Goal: Task Accomplishment & Management: Complete application form

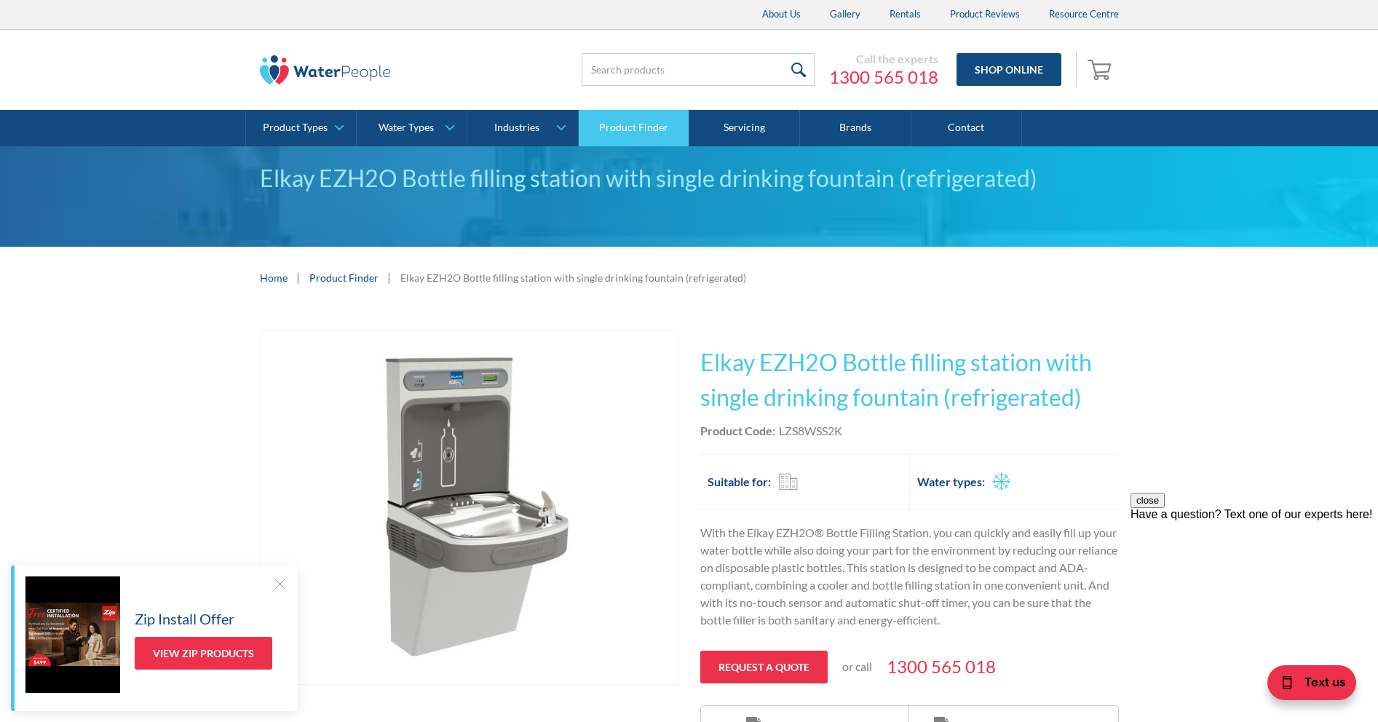
click at [625, 124] on link "Product Finder" at bounding box center [634, 128] width 111 height 36
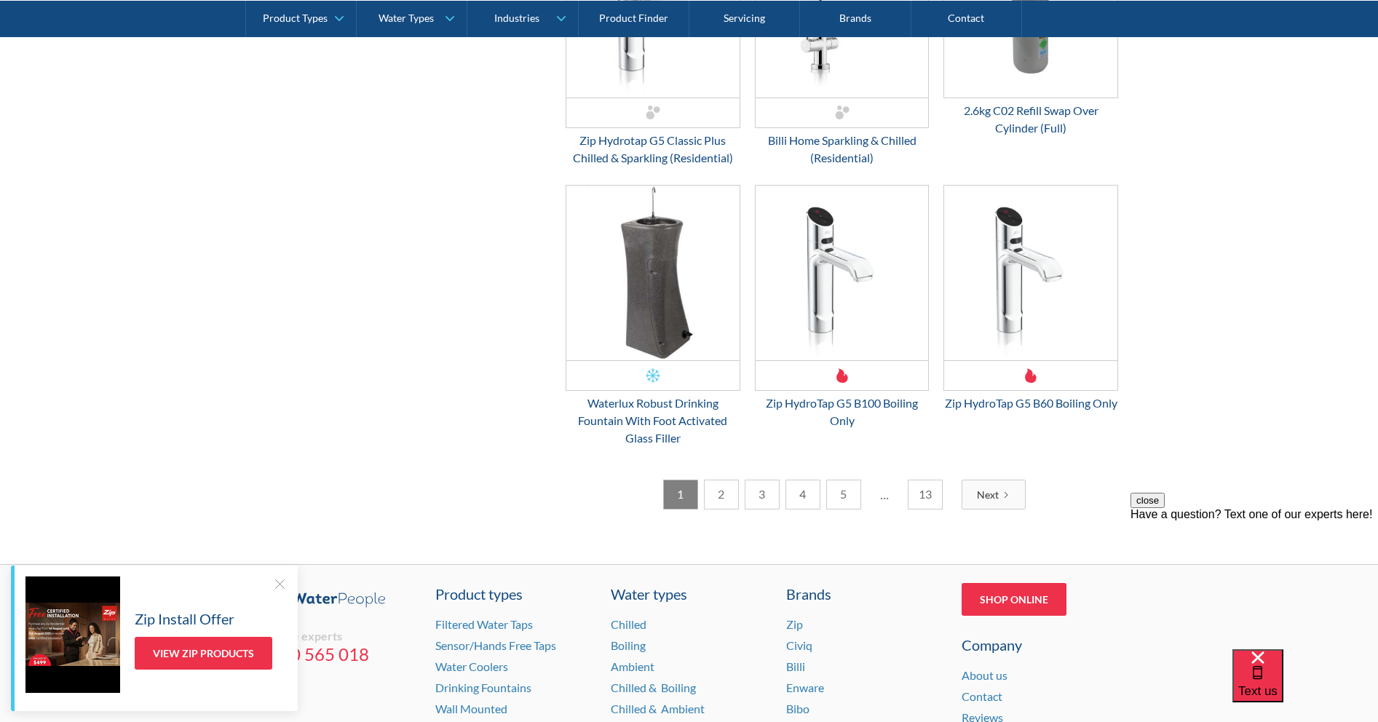
scroll to position [2257, 0]
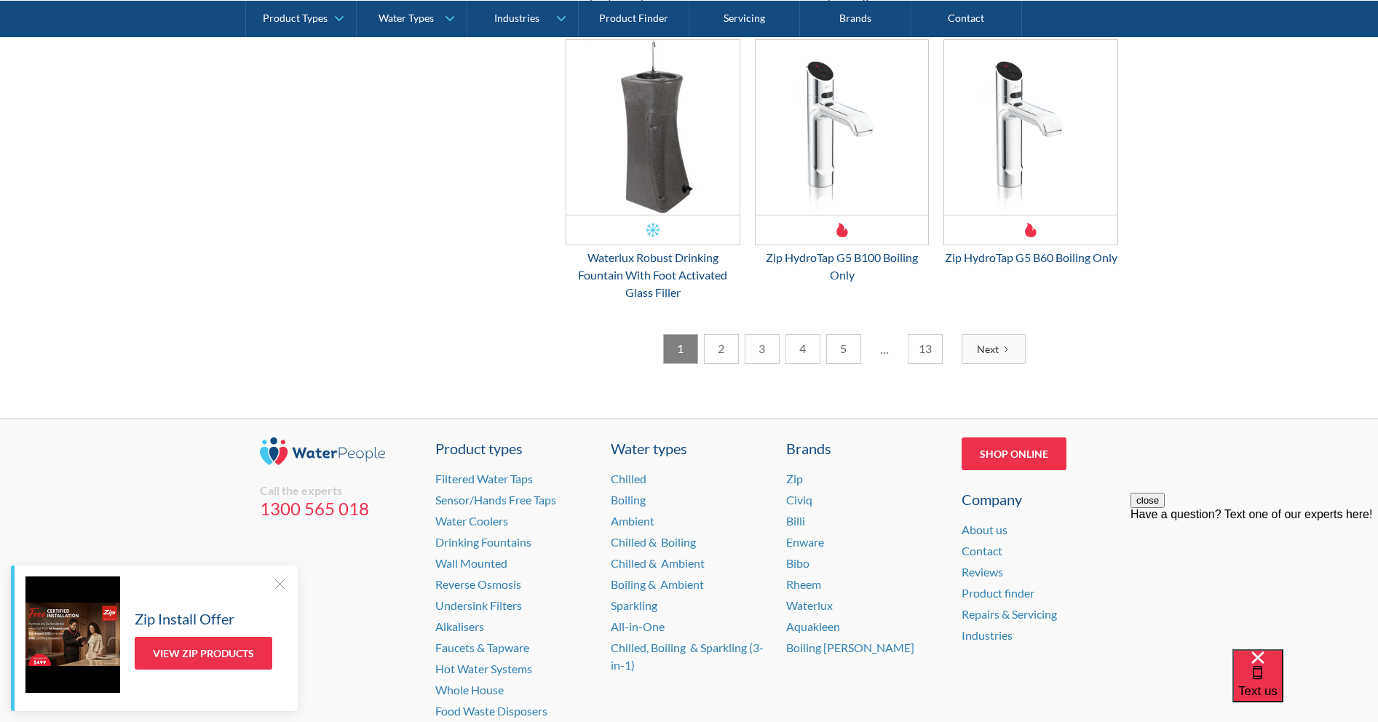
click at [715, 357] on link "2" at bounding box center [721, 349] width 35 height 30
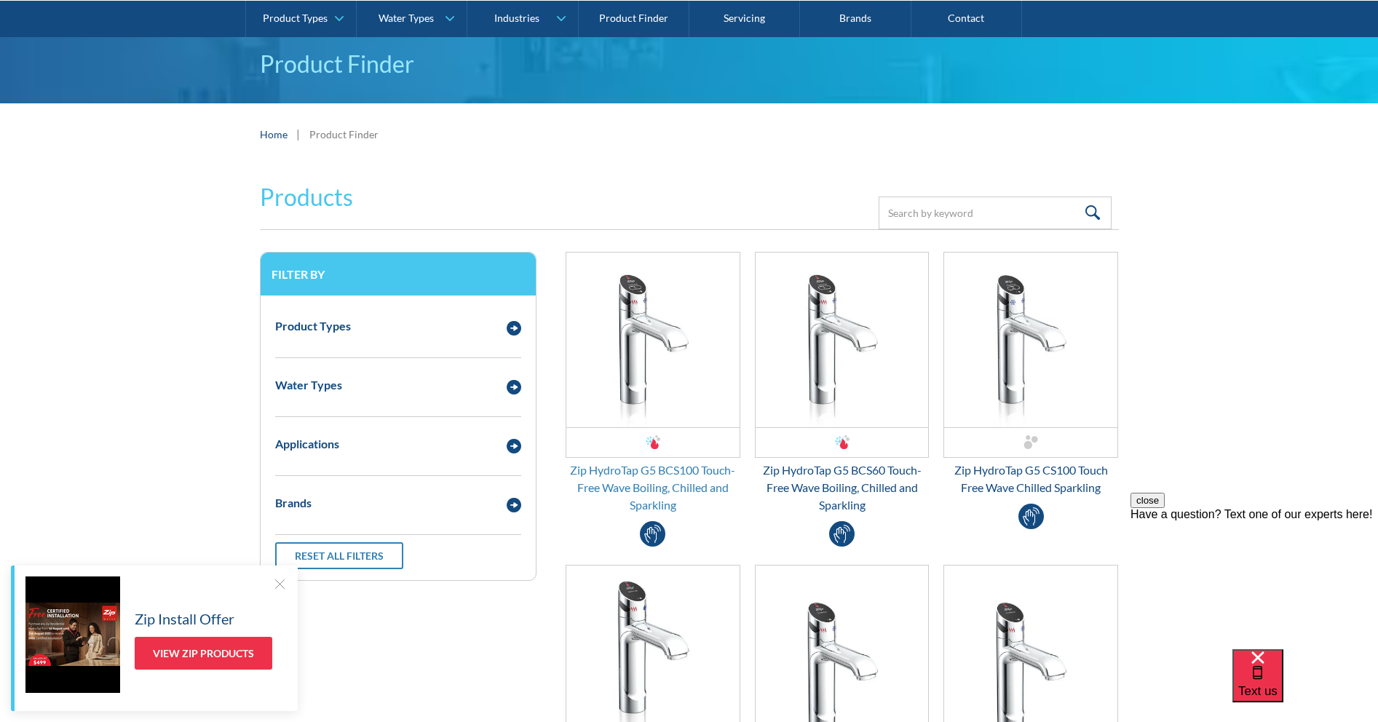
scroll to position [146, 0]
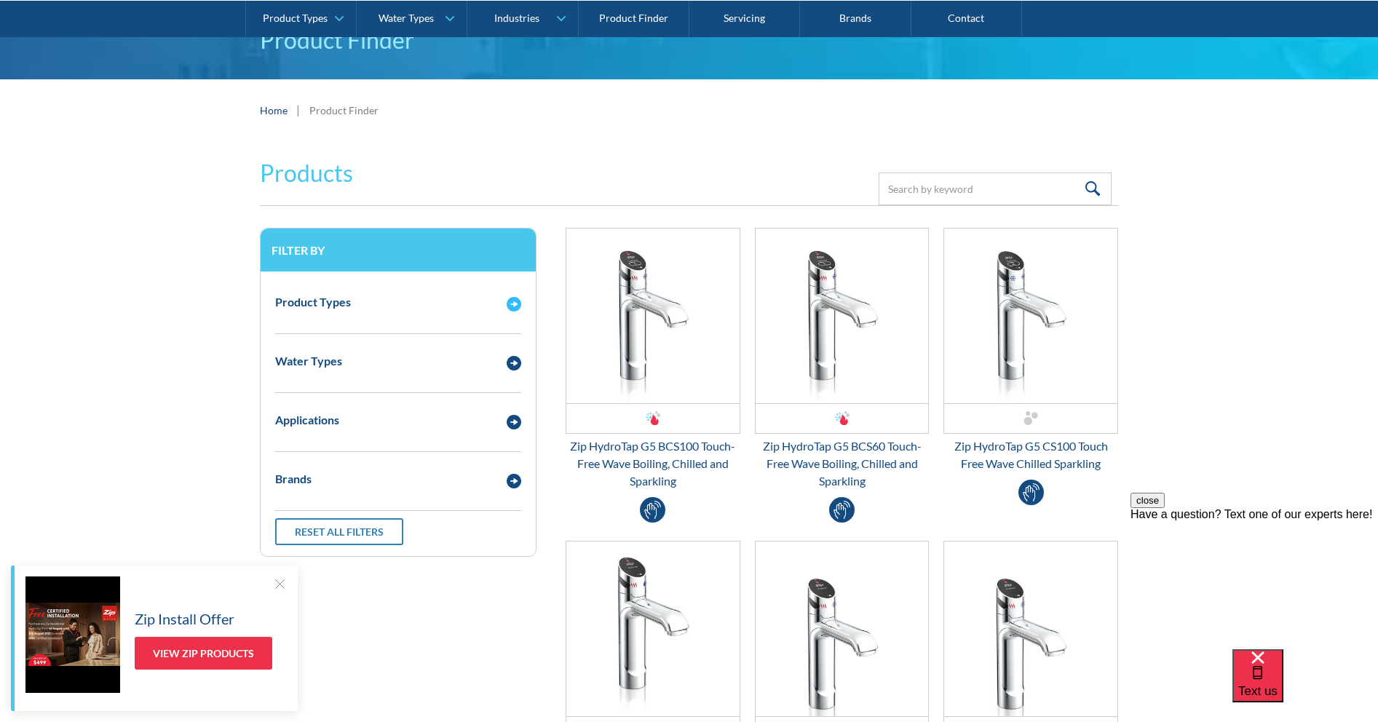
click at [507, 302] on img "Email Form 3" at bounding box center [514, 304] width 15 height 15
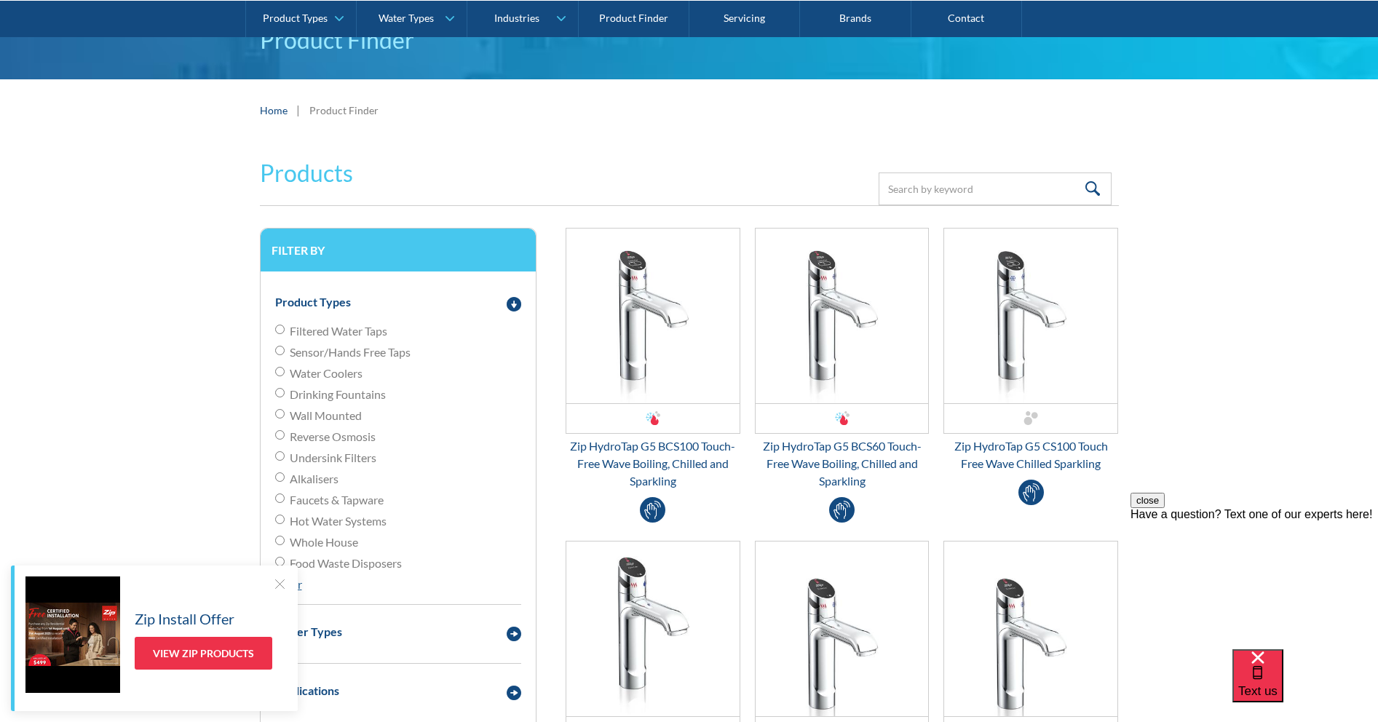
click at [282, 413] on input "Wall Mounted" at bounding box center [279, 413] width 9 height 9
radio input "true"
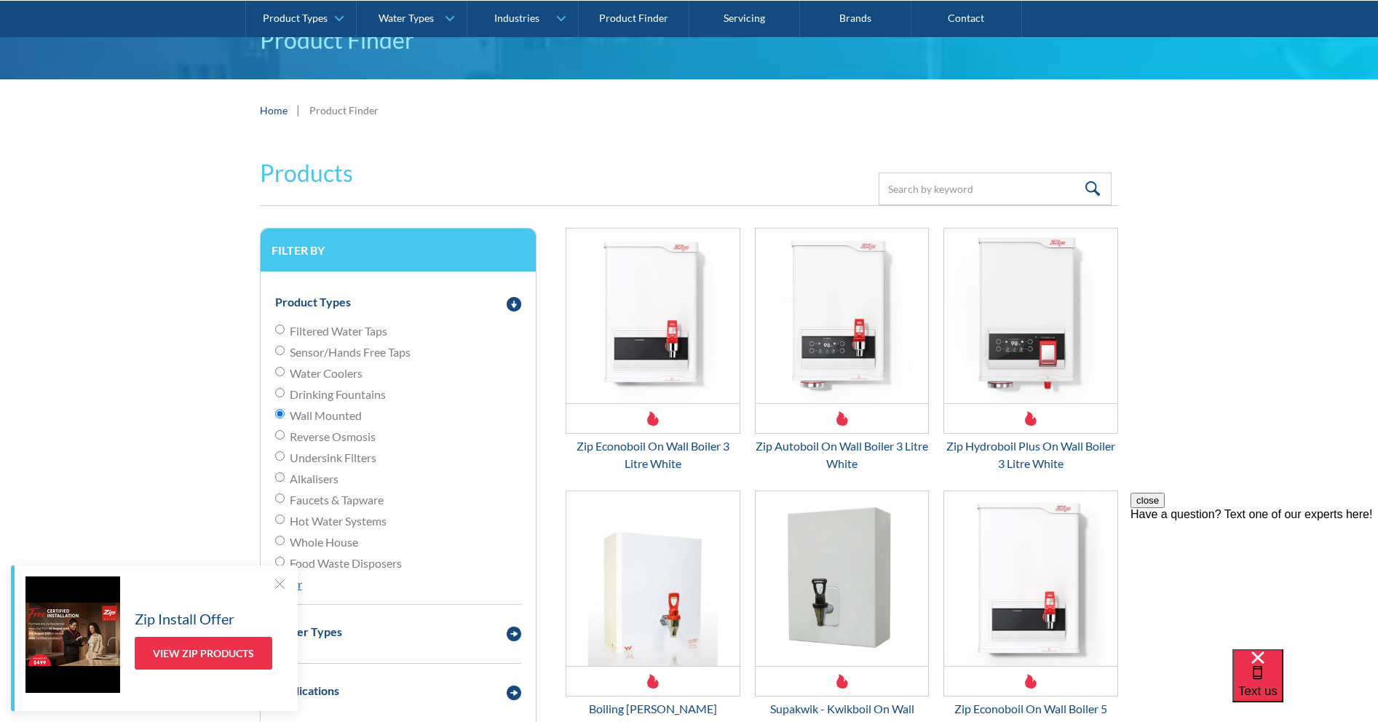
click at [280, 397] on input "Drinking Fountains" at bounding box center [279, 392] width 9 height 9
radio input "true"
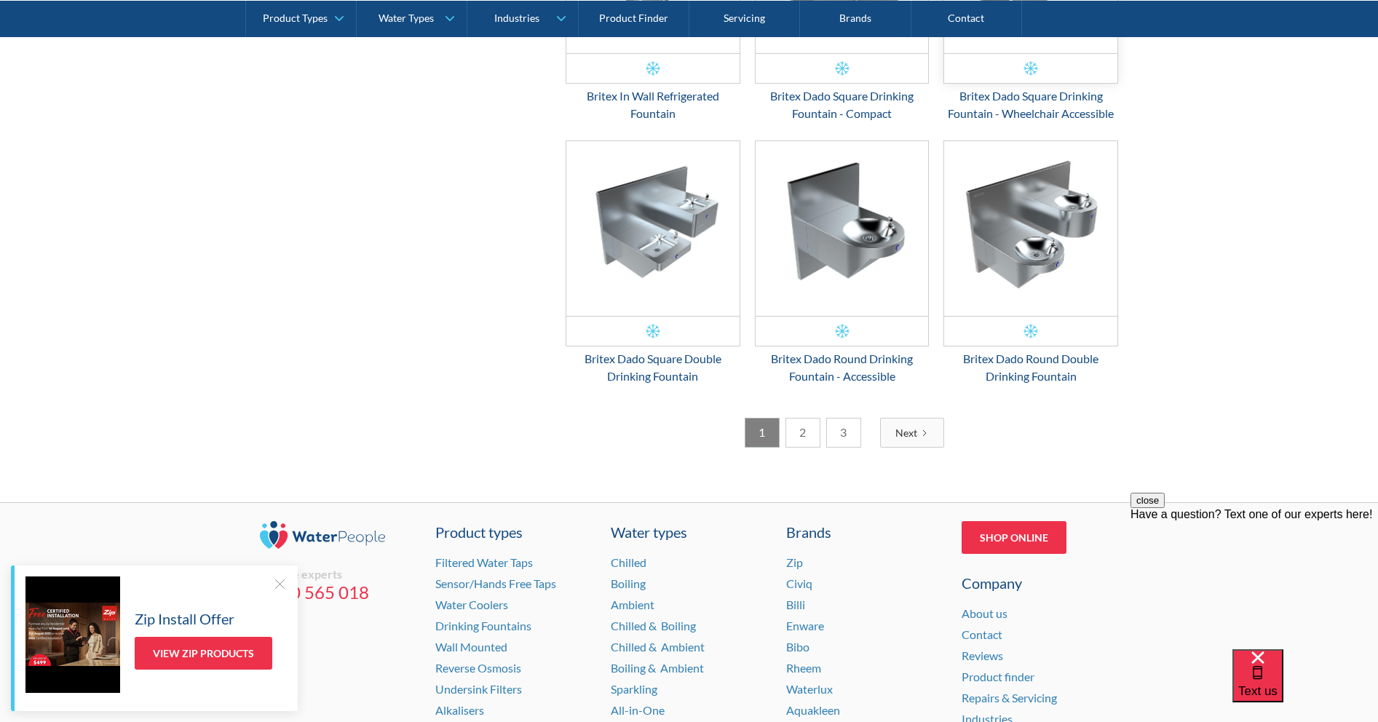
scroll to position [2111, 0]
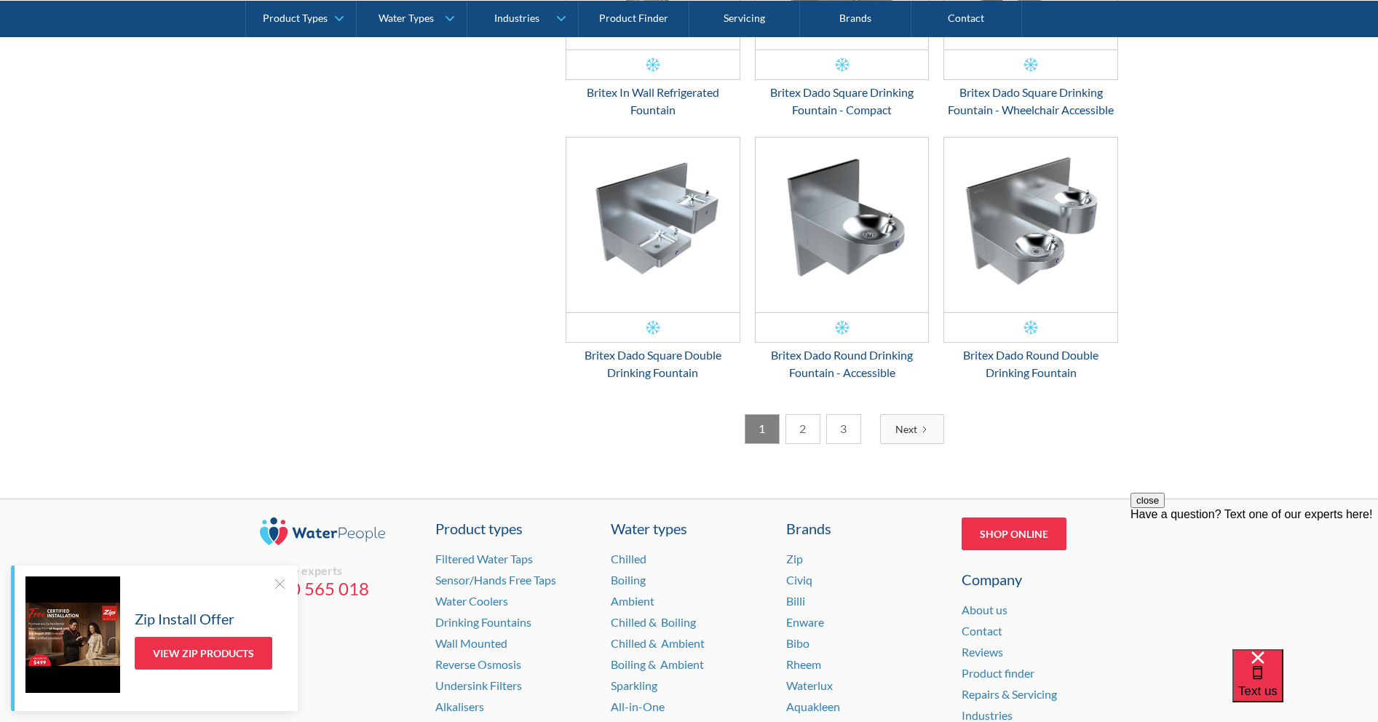
click at [807, 434] on link "2" at bounding box center [803, 429] width 35 height 30
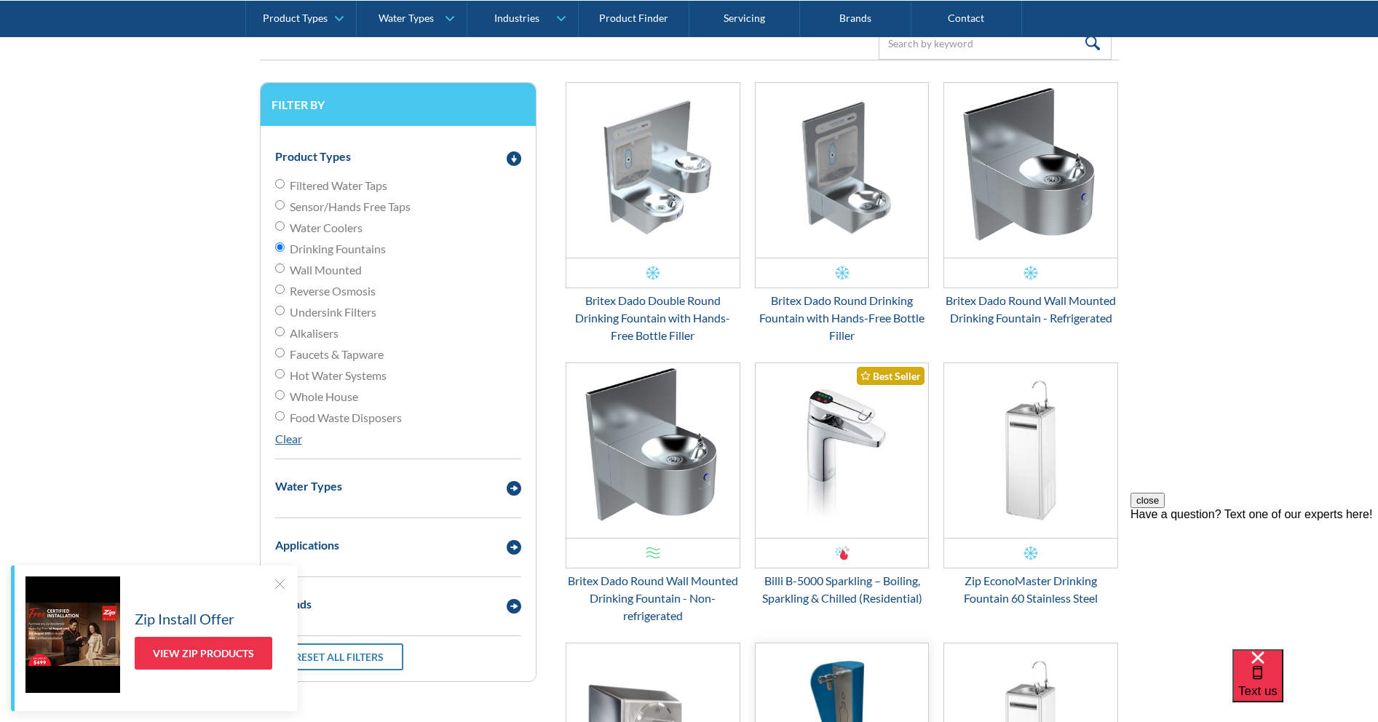
scroll to position [582, 0]
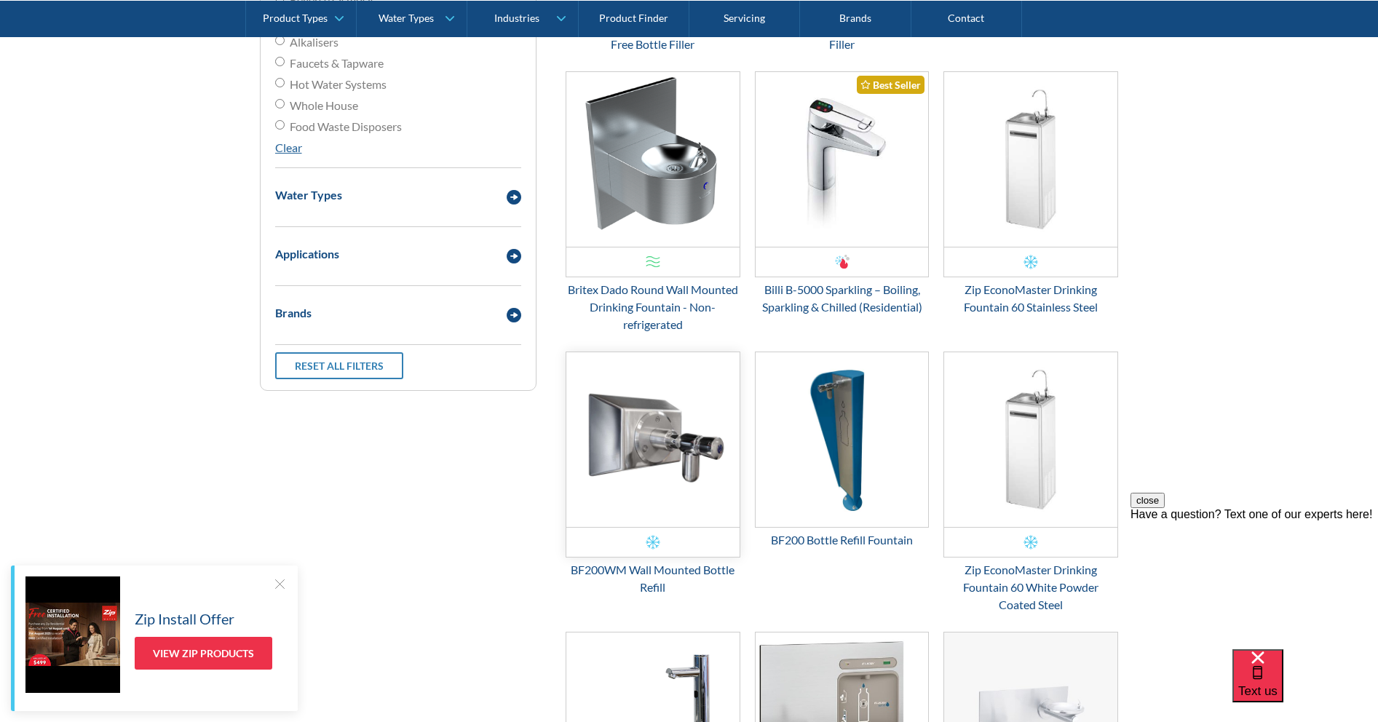
click at [627, 486] on img "Email Form 3" at bounding box center [652, 439] width 173 height 175
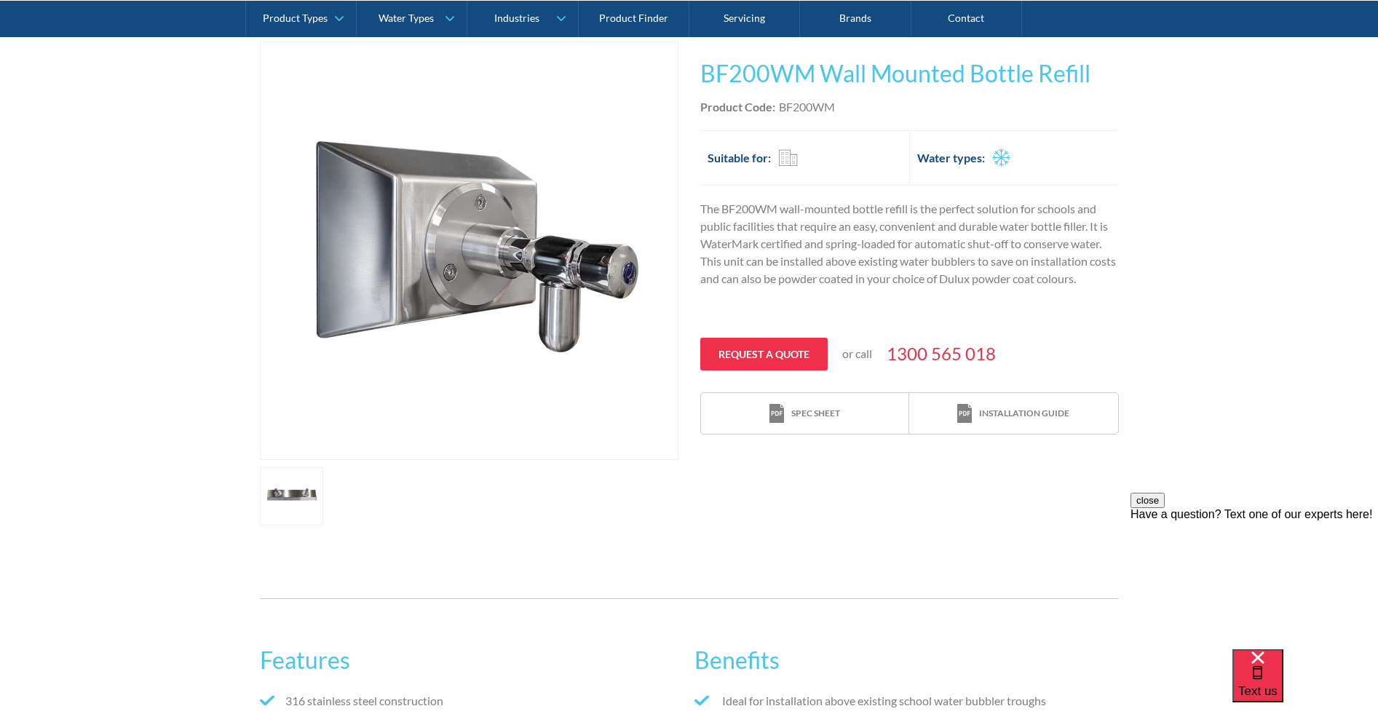
scroll to position [218, 0]
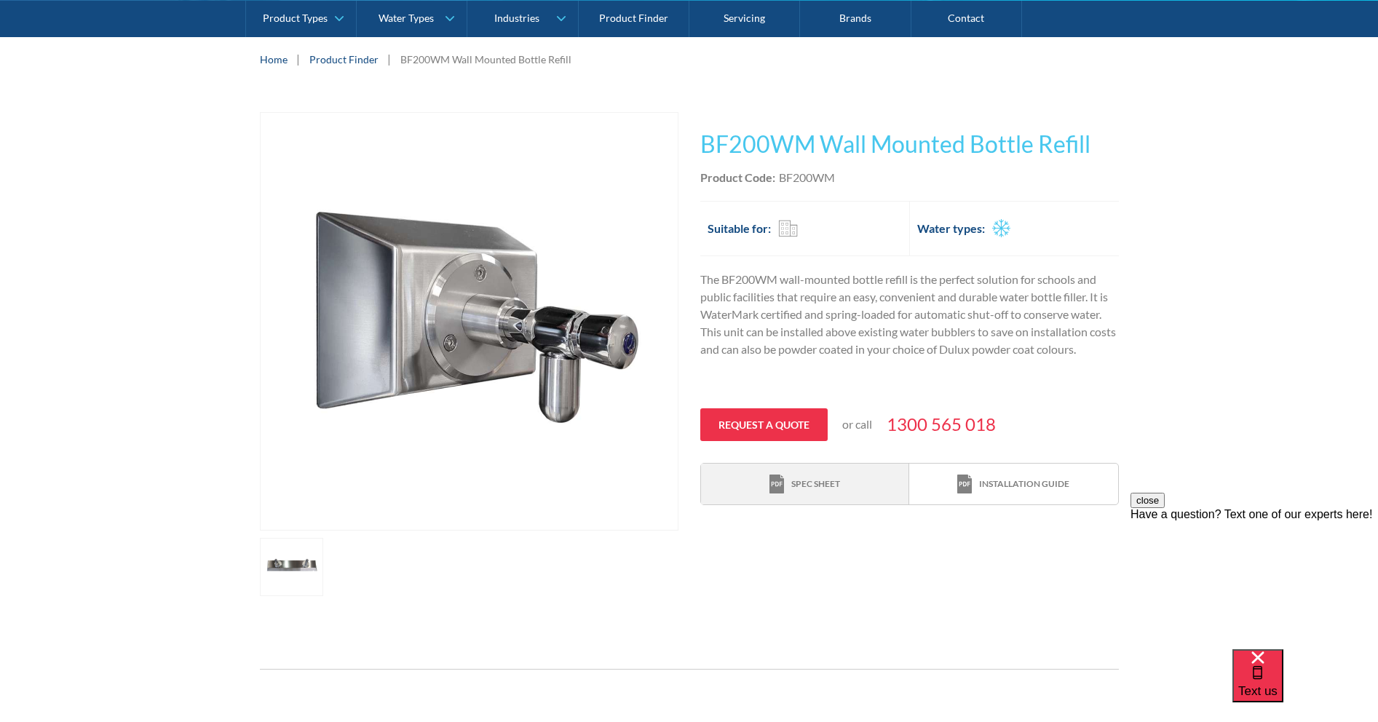
click at [783, 477] on img at bounding box center [776, 485] width 15 height 20
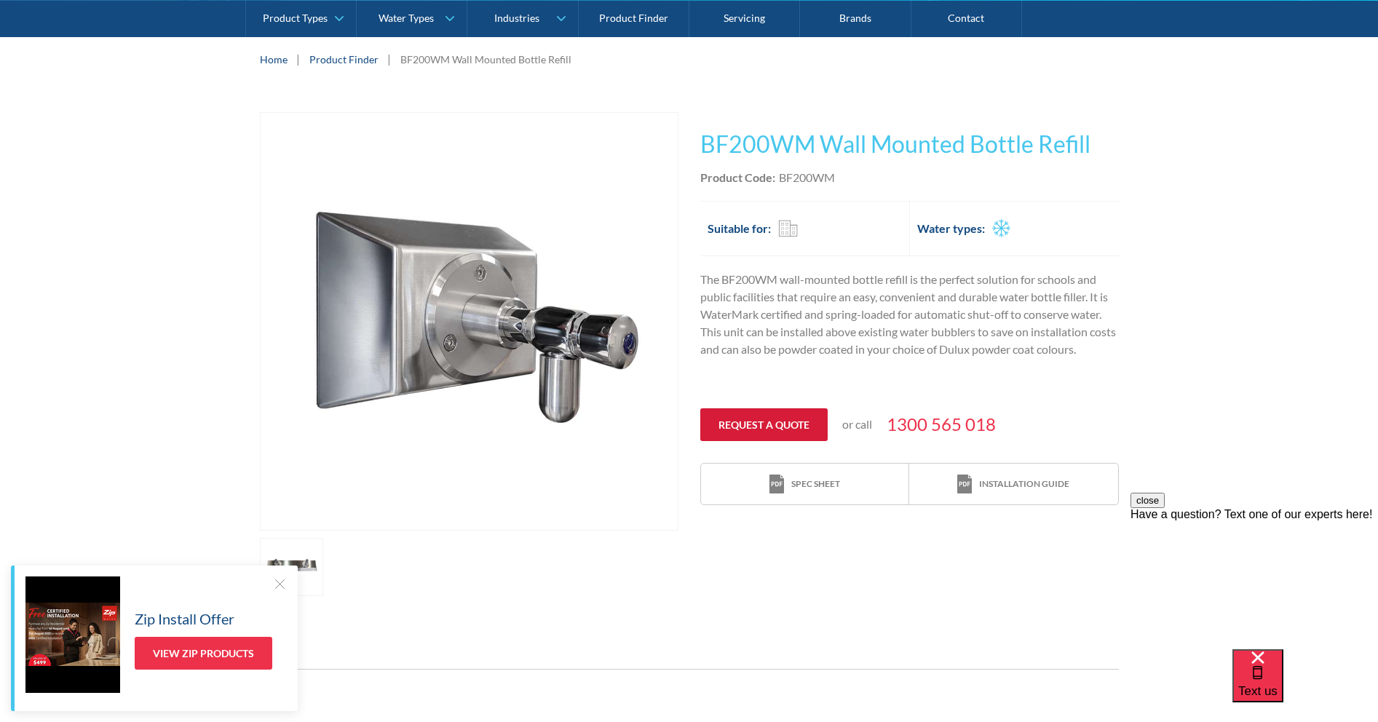
drag, startPoint x: 750, startPoint y: 417, endPoint x: 753, endPoint y: 426, distance: 9.5
click at [750, 417] on link "Request a quote" at bounding box center [763, 424] width 127 height 33
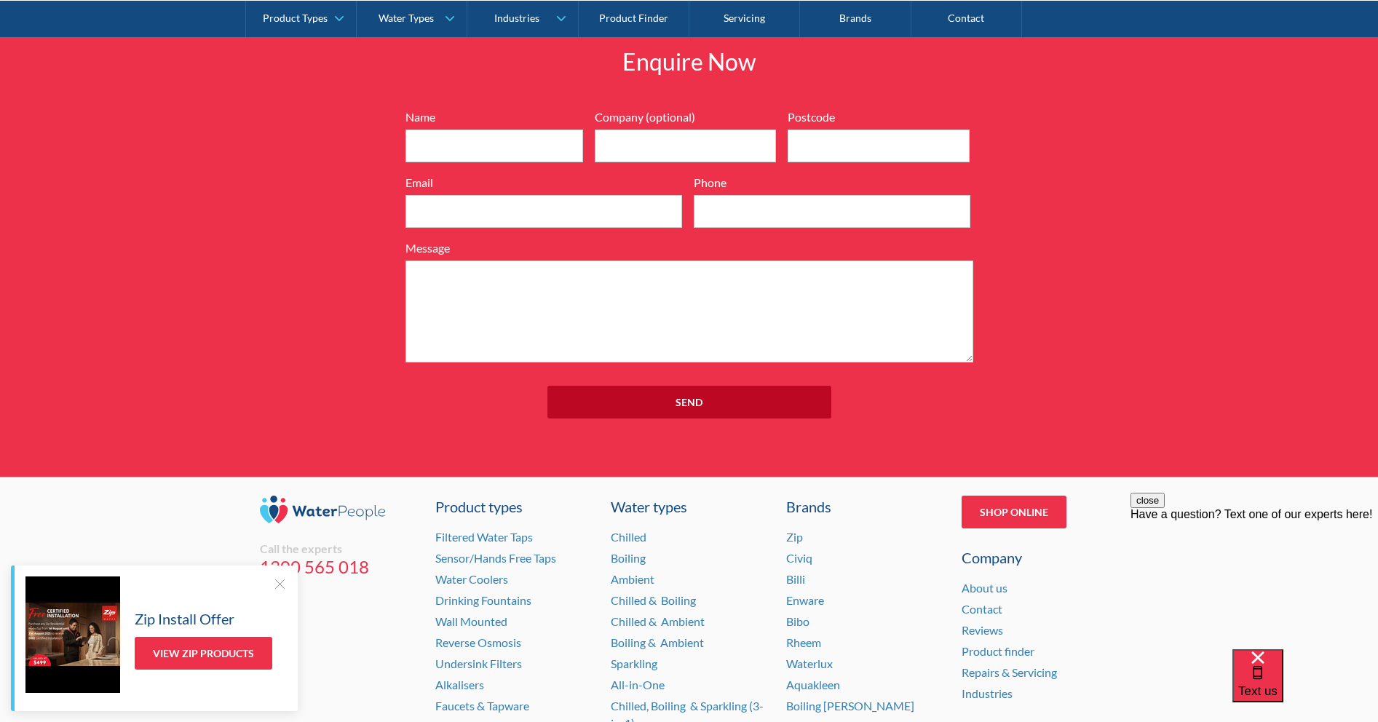
scroll to position [1457, 0]
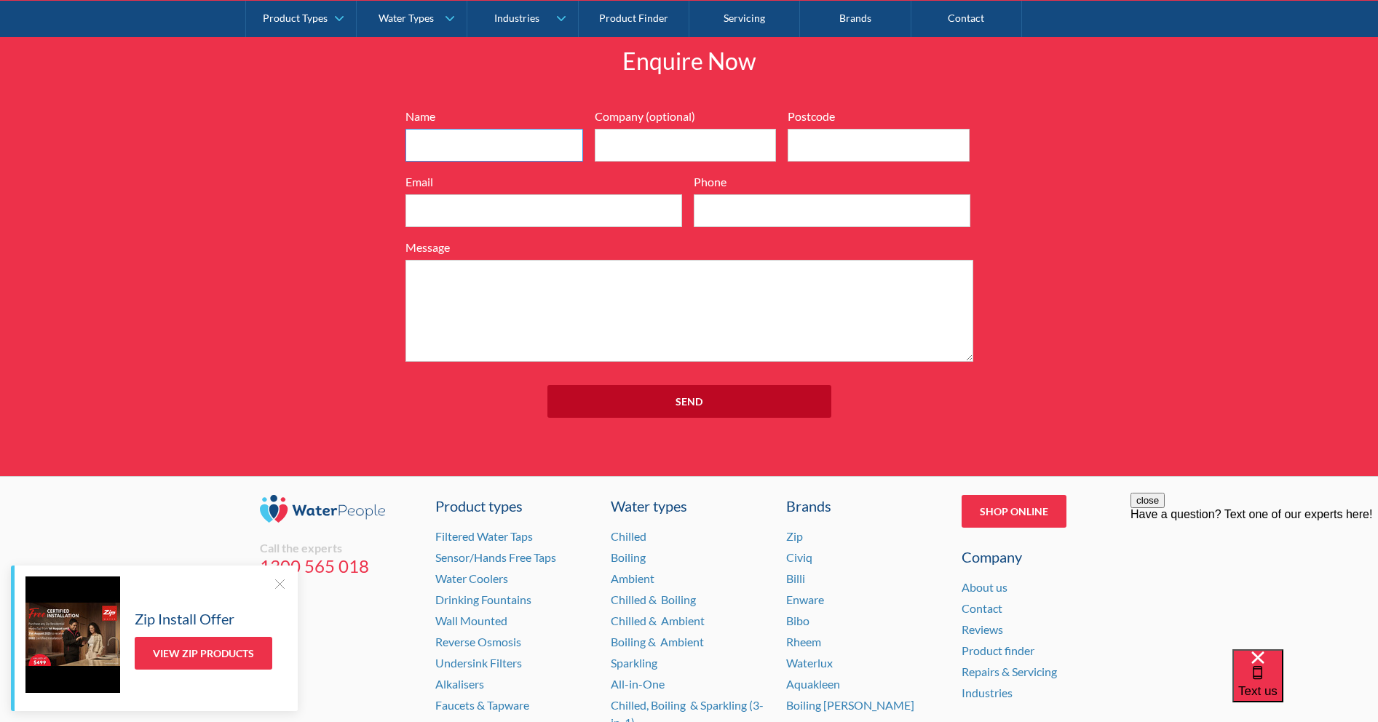
click at [491, 148] on input "Name" at bounding box center [494, 145] width 178 height 33
type input "Vikki"
type input "vikki.tronerud930@schools.sa.edu.au"
type input "0409968375"
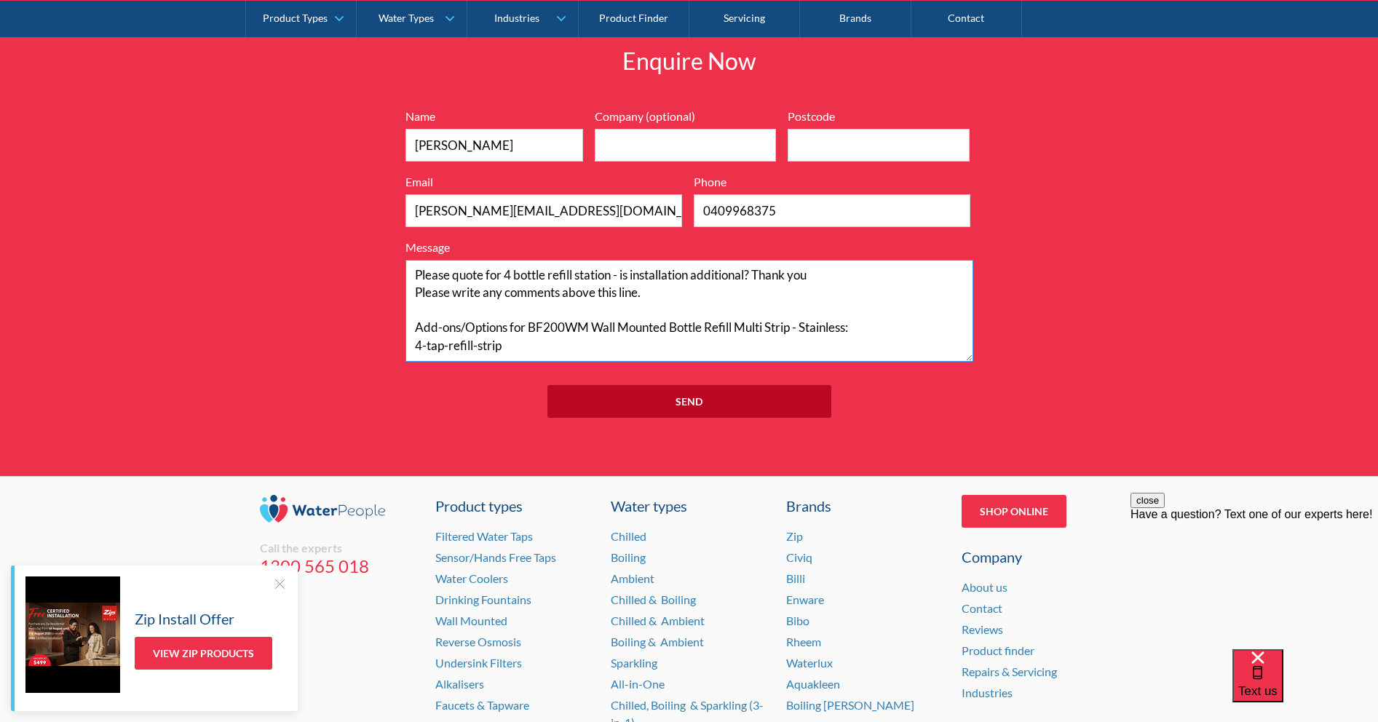
drag, startPoint x: 660, startPoint y: 297, endPoint x: 408, endPoint y: 300, distance: 251.9
click at [408, 300] on textarea "Please quote for 4 bottle refill station - is installation additional? Thank yo…" at bounding box center [689, 311] width 568 height 102
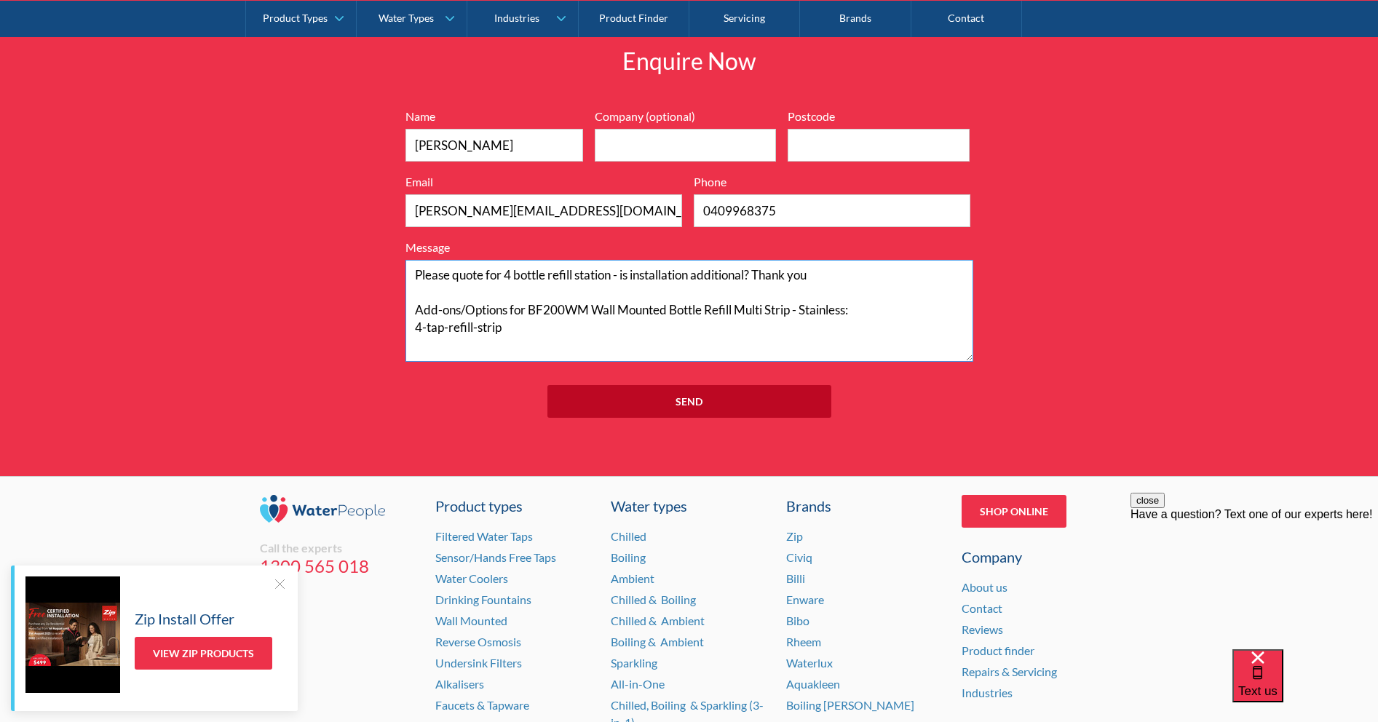
type textarea "Please quote for 4 bottle refill station - is installation additional? Thank yo…"
click at [692, 148] on input "Company (optional)" at bounding box center [686, 145] width 182 height 33
type input "Wirreanda Secondary School"
type input "5162"
drag, startPoint x: 504, startPoint y: 333, endPoint x: 408, endPoint y: 311, distance: 98.5
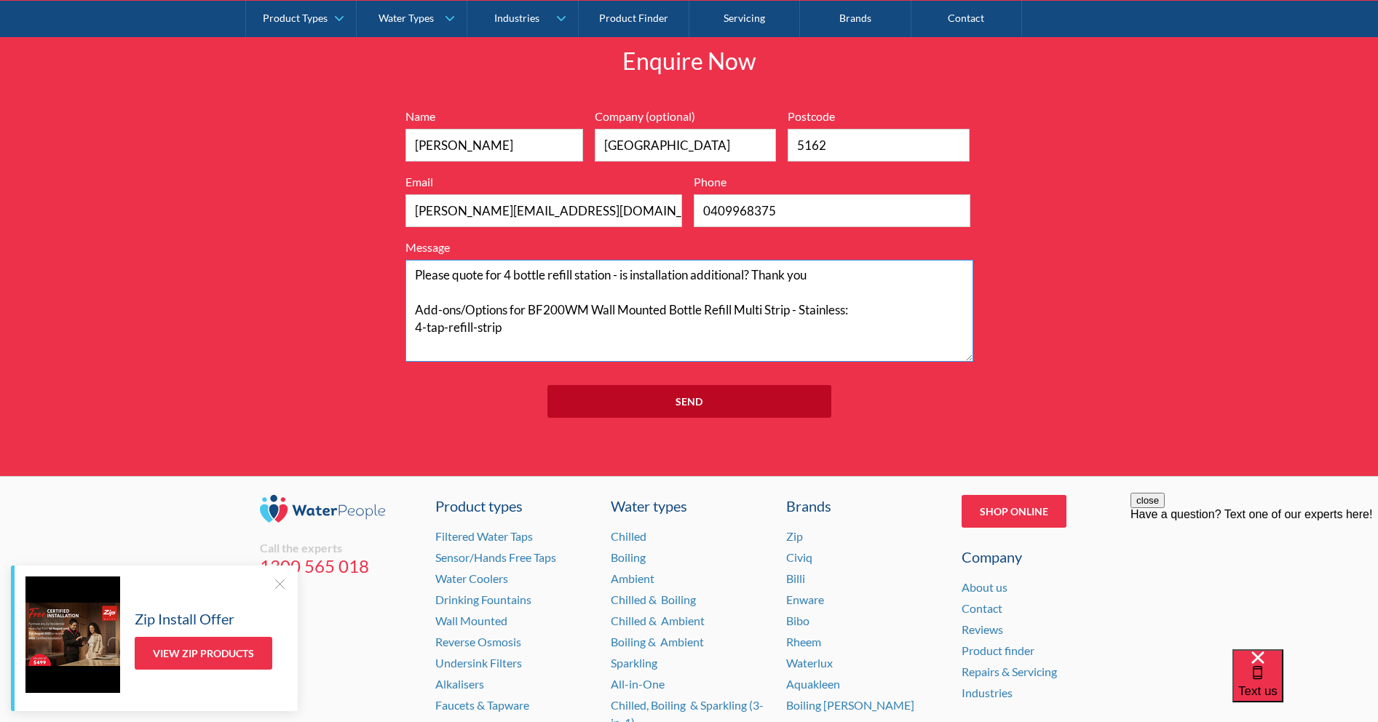
click at [408, 311] on textarea "Please quote for 4 bottle refill station - is installation additional? Thank yo…" at bounding box center [689, 311] width 568 height 102
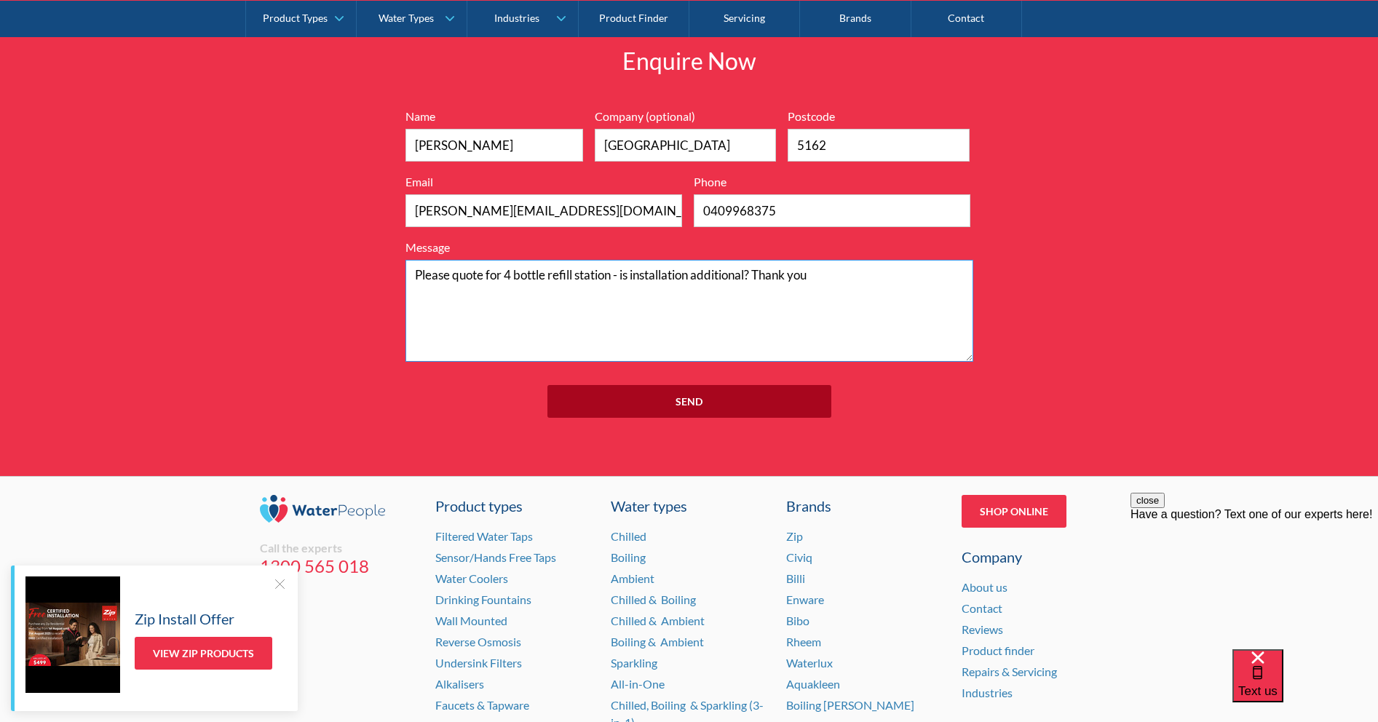
type textarea "Please quote for 4 bottle refill station - is installation additional? Thank you"
click at [692, 404] on input "Send" at bounding box center [689, 401] width 284 height 33
